Goal: Transaction & Acquisition: Purchase product/service

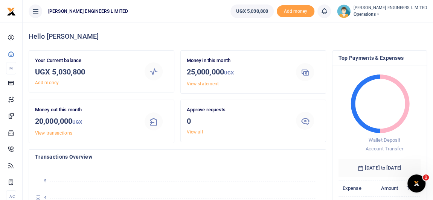
scroll to position [6, 5]
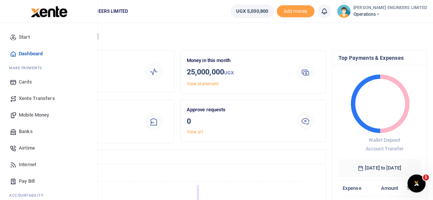
click at [34, 97] on span "Xente Transfers" at bounding box center [37, 99] width 36 height 8
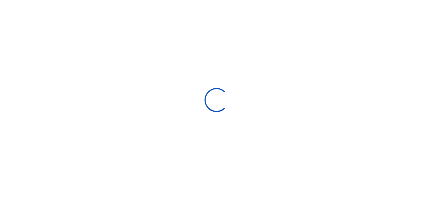
select select "Loading categories"
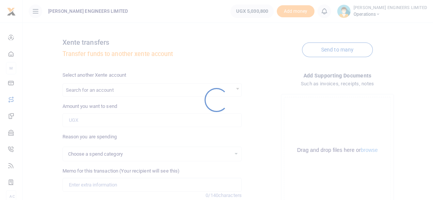
select select
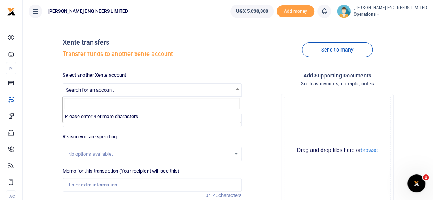
click at [94, 90] on span "Search for an account" at bounding box center [90, 90] width 48 height 6
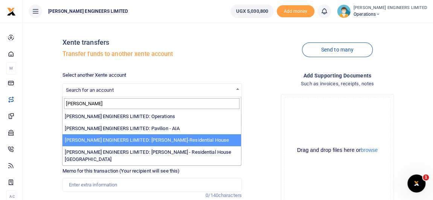
type input "spencer"
select select "4050"
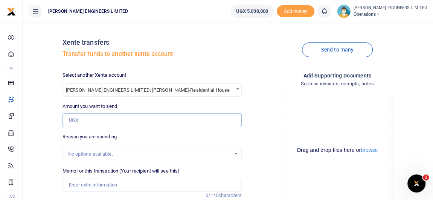
click at [73, 119] on input "Amount you want to send" at bounding box center [151, 120] width 179 height 14
type input "4"
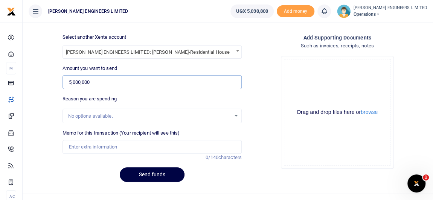
scroll to position [50, 0]
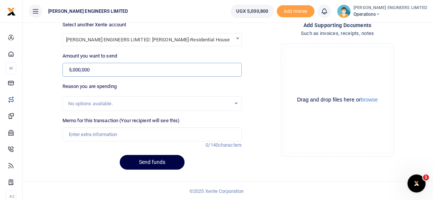
type input "5,000,000"
click at [114, 135] on input "Memo for this transaction (Your recipient will see this)" at bounding box center [151, 135] width 179 height 14
type input "Expenses"
click at [154, 161] on button "Send funds" at bounding box center [152, 162] width 65 height 15
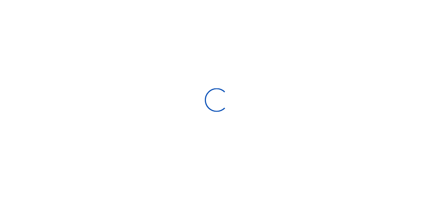
scroll to position [50, 0]
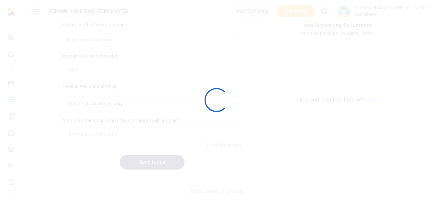
select select
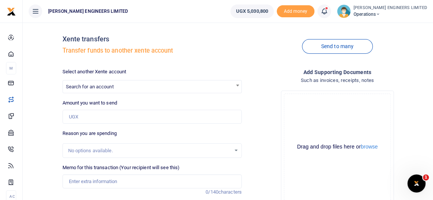
scroll to position [0, 0]
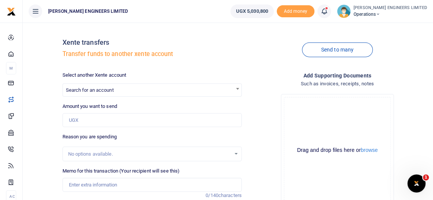
click at [328, 15] on icon at bounding box center [324, 11] width 8 height 8
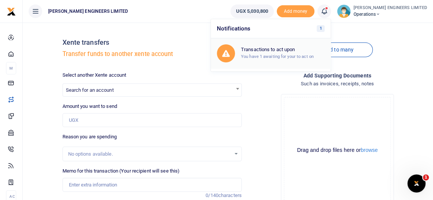
click at [297, 52] on h6 "Transactions to act upon" at bounding box center [282, 50] width 83 height 6
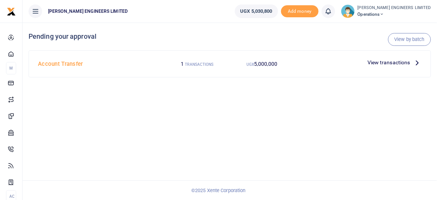
click at [401, 62] on span "View transactions" at bounding box center [389, 62] width 43 height 8
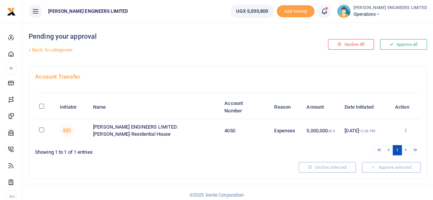
click at [40, 130] on input "checkbox" at bounding box center [41, 130] width 5 height 5
checkbox input "true"
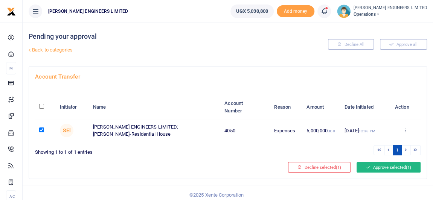
click at [385, 165] on button "Approve selected (1)" at bounding box center [388, 167] width 64 height 11
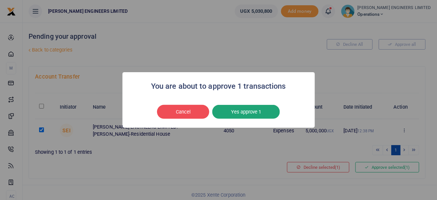
click at [261, 115] on button "Yes approve 1" at bounding box center [247, 112] width 68 height 14
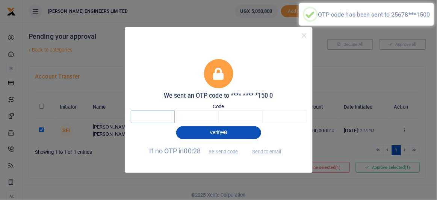
click at [158, 117] on input "text" at bounding box center [153, 117] width 44 height 13
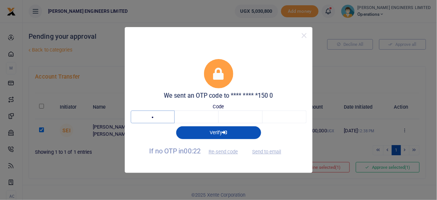
type input "7"
type input "8"
type input "6"
type input "4"
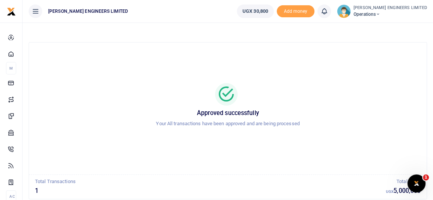
click at [380, 14] on icon at bounding box center [377, 14] width 5 height 5
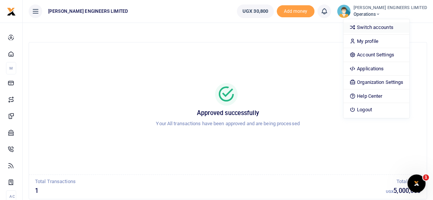
click at [390, 28] on link "Switch accounts" at bounding box center [376, 27] width 66 height 11
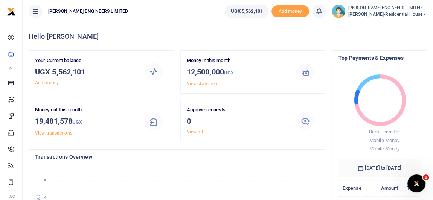
scroll to position [6, 5]
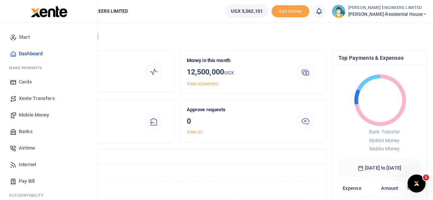
click at [31, 131] on span "Banks" at bounding box center [26, 132] width 14 height 8
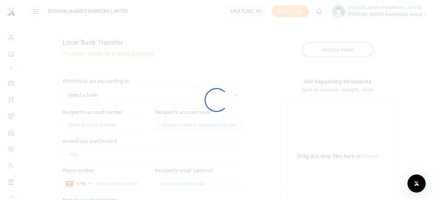
select select
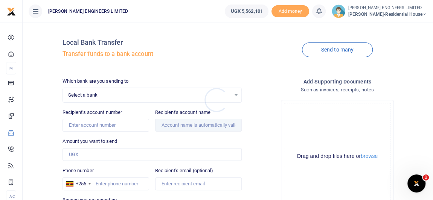
click at [96, 97] on div at bounding box center [216, 100] width 433 height 200
click at [84, 96] on span "Select a bank" at bounding box center [149, 95] width 162 height 8
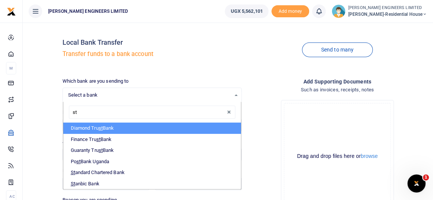
type input "sta"
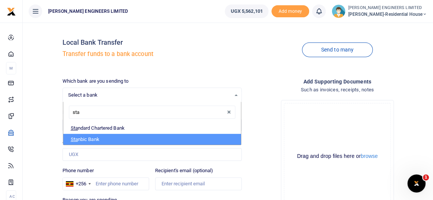
click at [92, 141] on li "Sta nbic Bank" at bounding box center [152, 139] width 178 height 11
select select "STANBIC"
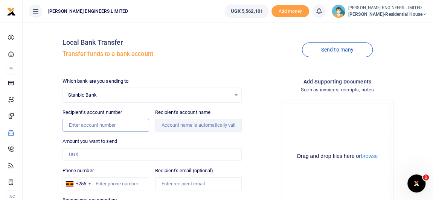
click at [81, 129] on input "Recipient's account number" at bounding box center [105, 125] width 87 height 13
type input "9030015943512"
click at [176, 126] on input "Recipient's account name" at bounding box center [198, 125] width 87 height 13
click at [79, 155] on input "Amount you want to send" at bounding box center [151, 154] width 179 height 13
type input "Amumpaire Vaolah"
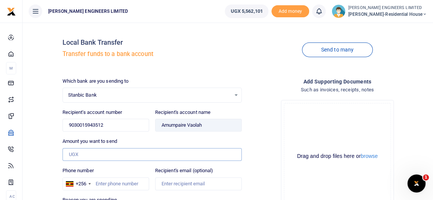
click at [79, 155] on input "Amount you want to send" at bounding box center [151, 154] width 179 height 13
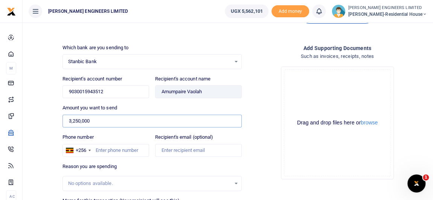
scroll to position [34, 0]
type input "3,250,000"
click at [105, 150] on input "Phone number" at bounding box center [105, 150] width 87 height 13
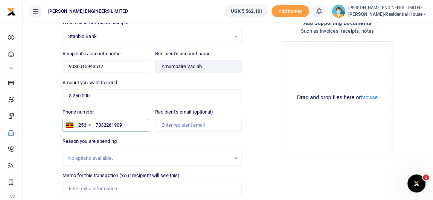
scroll to position [68, 0]
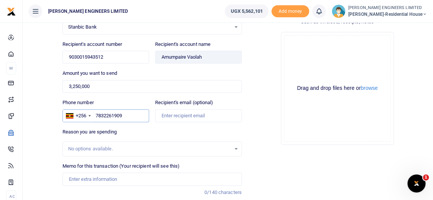
type input "7832261909"
click at [84, 176] on input "Memo for this transaction (Your recipient will see this)" at bounding box center [151, 179] width 179 height 13
click at [101, 177] on input "Payment for Hima Cement Cem 4" at bounding box center [151, 179] width 179 height 13
click at [145, 177] on input "Payment for Hiima Cement Cem 4" at bounding box center [151, 179] width 179 height 13
click at [104, 178] on input "Payment for Hiima Cement Cem 4" at bounding box center [151, 179] width 179 height 13
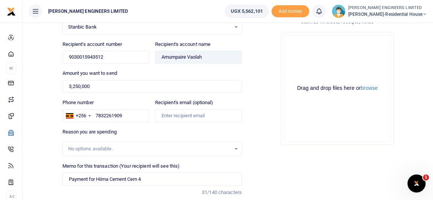
drag, startPoint x: 104, startPoint y: 178, endPoint x: 151, endPoint y: 185, distance: 47.6
click at [151, 185] on div "Memo for this transaction (Your recipient will see this) Payment for Hiima Ceme…" at bounding box center [151, 182] width 185 height 40
click at [146, 177] on input "Payment for Hiima Cement Cem 4" at bounding box center [151, 179] width 179 height 13
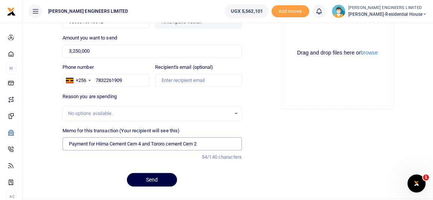
scroll to position [119, 0]
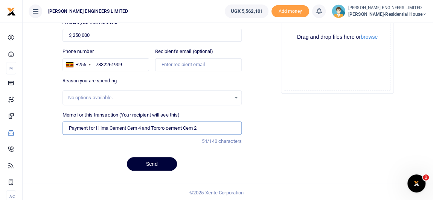
type input "Payment for Hiima Cement Cem 4 and Tororo cement Cem 2"
click at [164, 162] on button "Send" at bounding box center [152, 164] width 50 height 14
click at [107, 64] on input "7832261909" at bounding box center [105, 64] width 87 height 13
type input "783261909"
click at [96, 126] on input "Payment for Hiima Cement Cem 4 and Tororo cement Cem 2" at bounding box center [151, 127] width 179 height 13
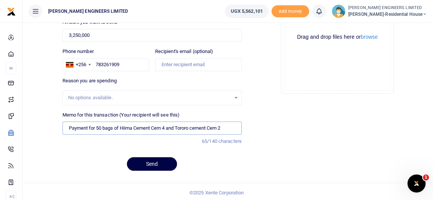
click at [178, 126] on input "Payment for 50 bags of Hiima Cement Cem 4 and Tororo cement Cem 2" at bounding box center [151, 127] width 179 height 13
type input "Payment for 50 bags of Hiima Cement Cem 4 and 50 bags of Tororo cement Cem 2"
click at [158, 164] on button "Send" at bounding box center [152, 164] width 50 height 14
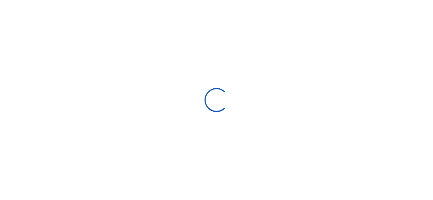
scroll to position [119, 0]
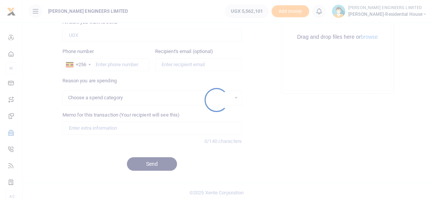
select select
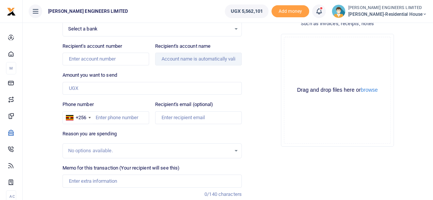
scroll to position [0, 0]
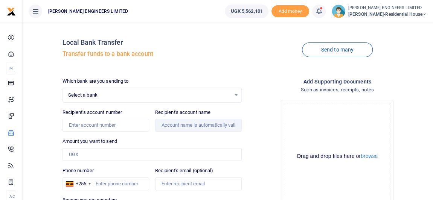
click at [322, 13] on icon at bounding box center [319, 11] width 8 height 8
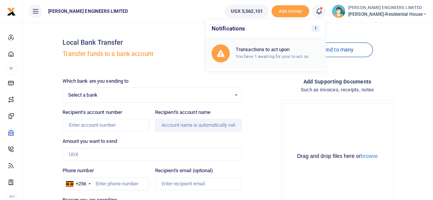
click at [277, 52] on h6 "Transactions to act upon" at bounding box center [276, 50] width 83 height 6
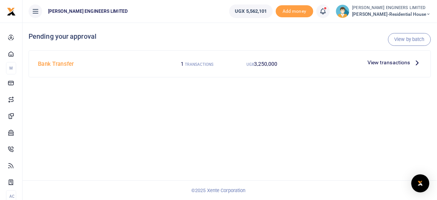
click at [390, 62] on span "View transactions" at bounding box center [389, 62] width 43 height 8
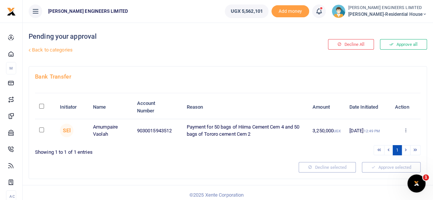
click at [41, 130] on input "checkbox" at bounding box center [41, 130] width 5 height 5
checkbox input "true"
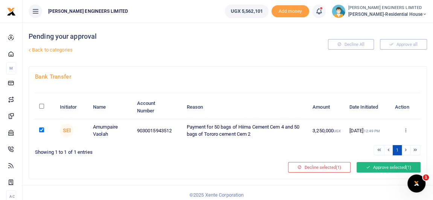
click at [389, 168] on button "Approve selected (1)" at bounding box center [388, 167] width 64 height 11
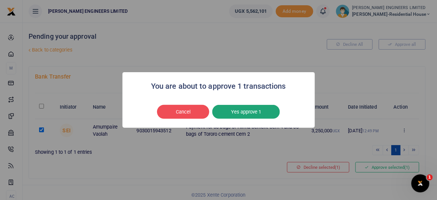
click at [249, 115] on button "Yes approve 1" at bounding box center [247, 112] width 68 height 14
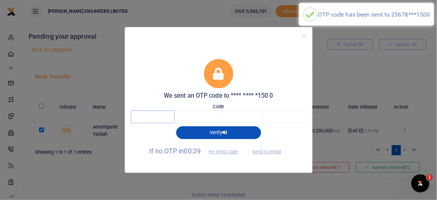
click at [146, 119] on input "text" at bounding box center [153, 117] width 44 height 13
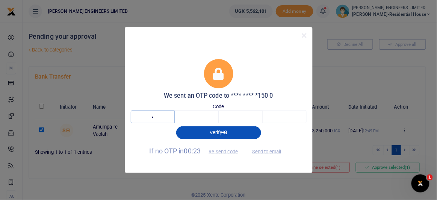
type input "3"
type input "7"
type input "3"
type input "2"
